Goal: Task Accomplishment & Management: Manage account settings

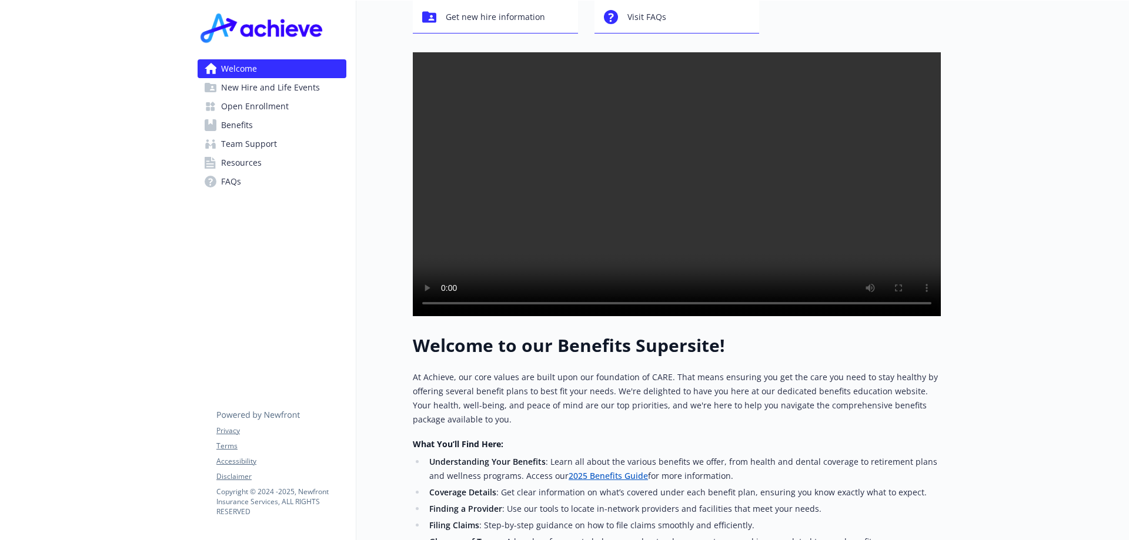
scroll to position [353, 0]
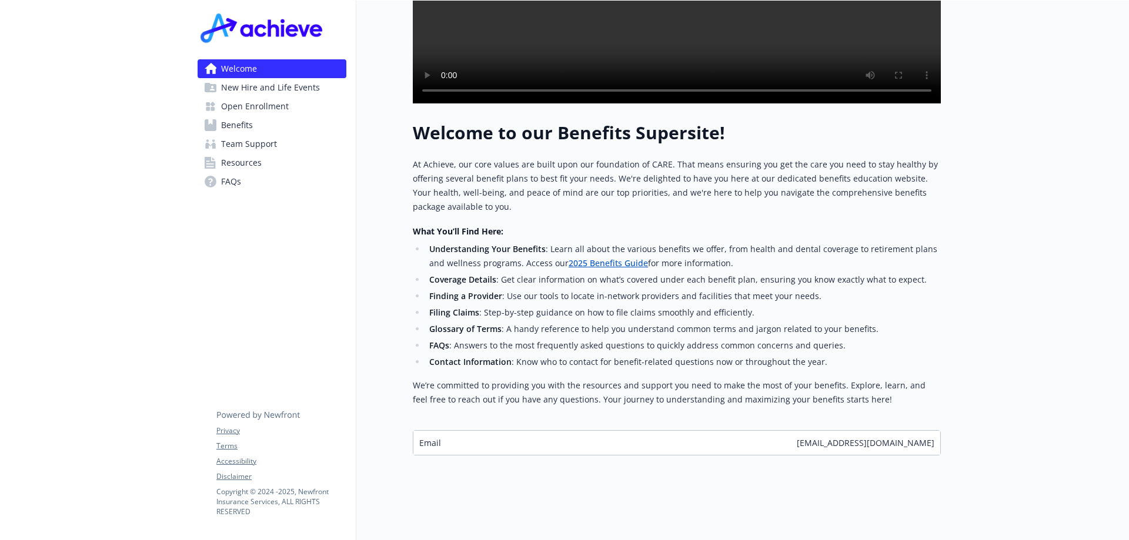
click at [268, 111] on span "Open Enrollment" at bounding box center [255, 106] width 68 height 19
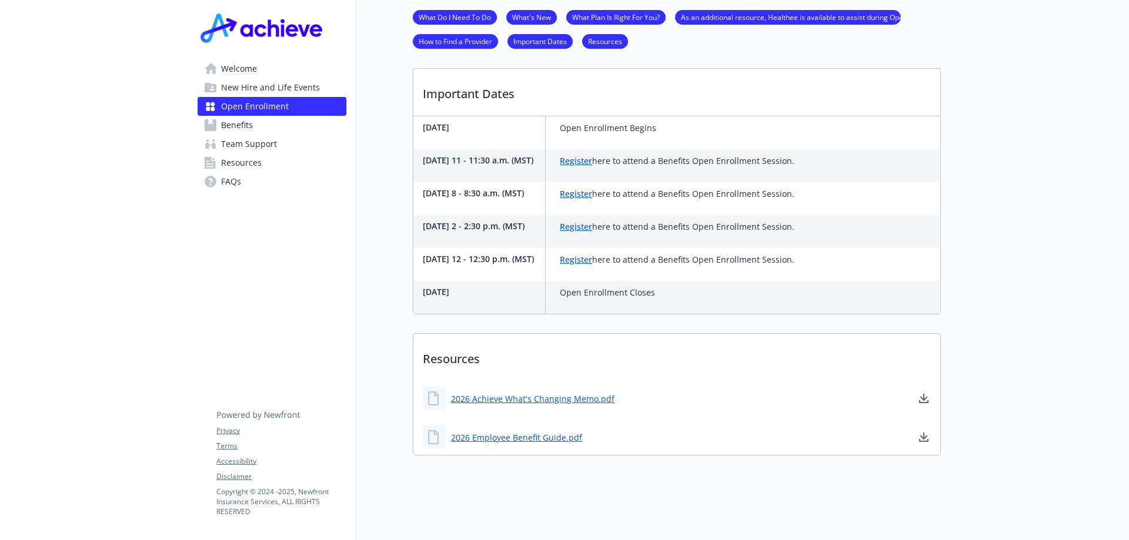
scroll to position [176, 0]
